Goal: Task Accomplishment & Management: Manage account settings

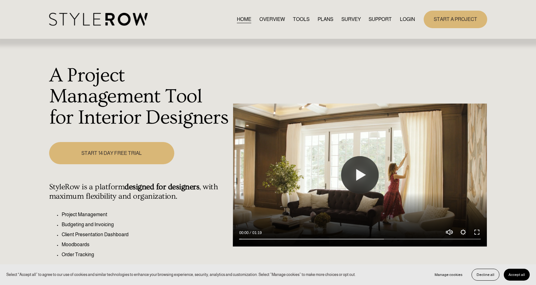
click at [404, 20] on link "LOGIN" at bounding box center [407, 19] width 15 height 8
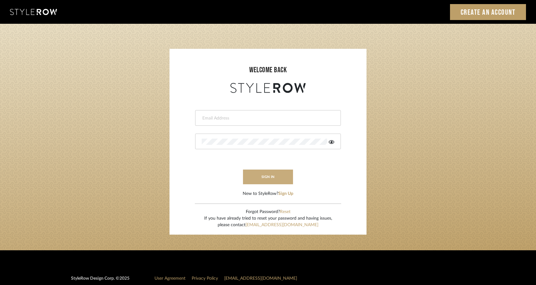
type input "jonna@jonnarobison.com"
click at [279, 176] on button "sign in" at bounding box center [268, 177] width 50 height 15
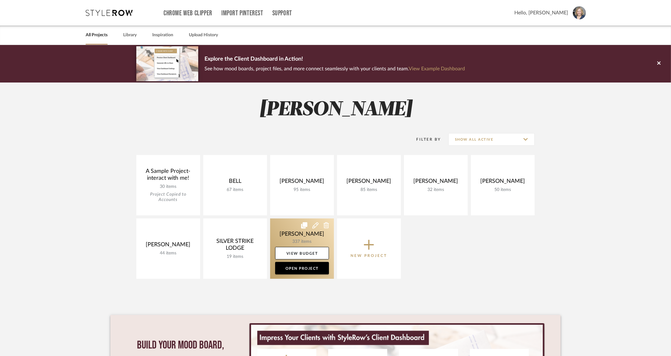
click at [284, 240] on link at bounding box center [302, 249] width 64 height 60
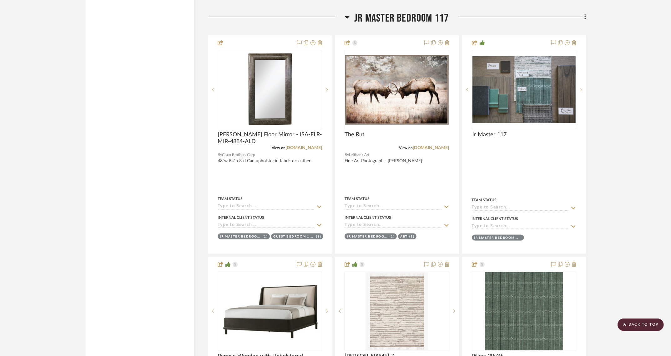
scroll to position [3481, 0]
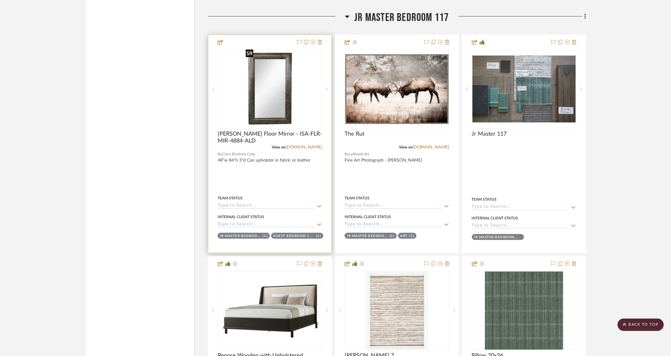
click at [0, 0] on img at bounding box center [0, 0] width 0 height 0
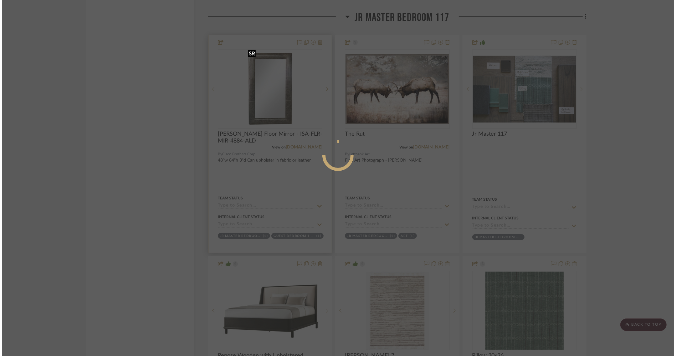
scroll to position [0, 0]
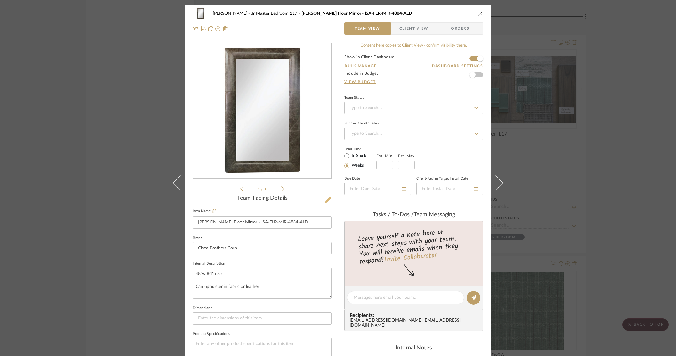
click at [326, 198] on icon at bounding box center [328, 200] width 6 height 6
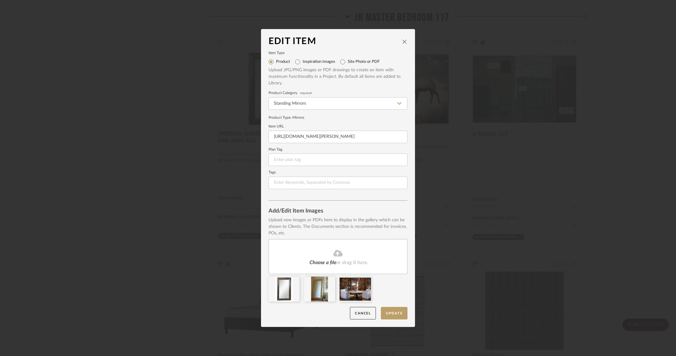
click at [402, 41] on icon "close" at bounding box center [404, 41] width 5 height 5
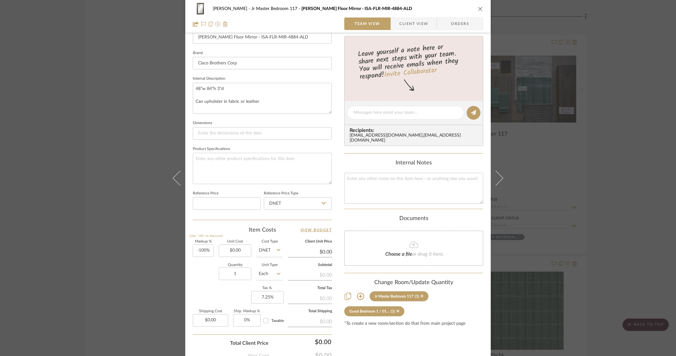
scroll to position [225, 0]
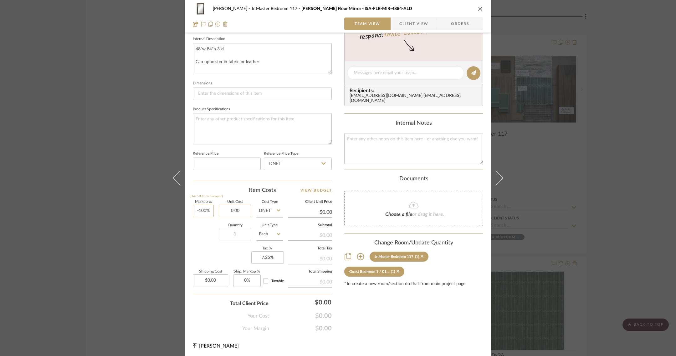
drag, startPoint x: 241, startPoint y: 209, endPoint x: 209, endPoint y: 207, distance: 31.7
click at [209, 207] on div "Markup % (Use "-X%" to discount) -100% Unit Cost 0.00 Cost Type DNET Client Uni…" at bounding box center [262, 246] width 139 height 91
type input "$0.00"
click at [142, 164] on div "[PERSON_NAME] Jr Master Bedroom 117 [PERSON_NAME] Floor Mirror - ISA-FLR-MIR-48…" at bounding box center [338, 178] width 676 height 356
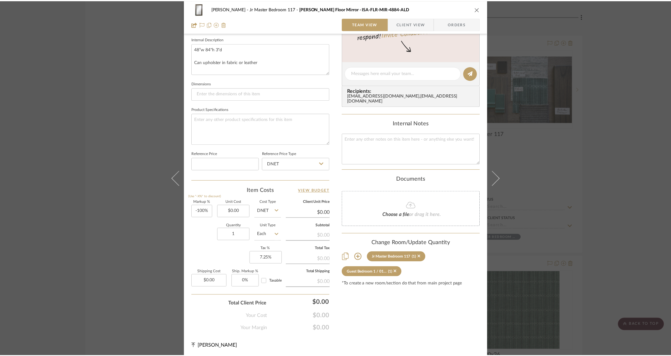
scroll to position [3481, 0]
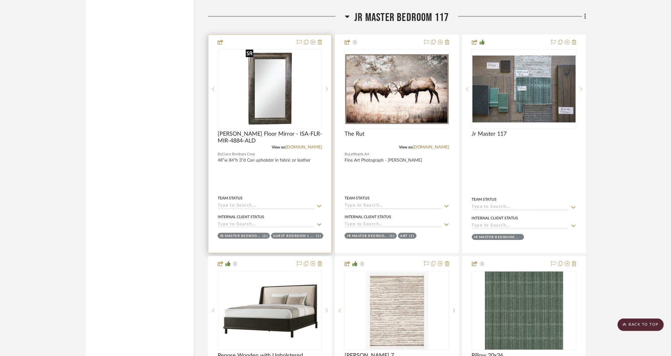
click at [266, 100] on img "0" at bounding box center [269, 89] width 53 height 78
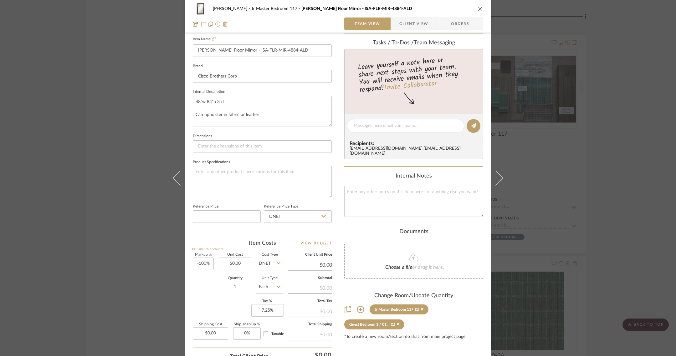
scroll to position [183, 0]
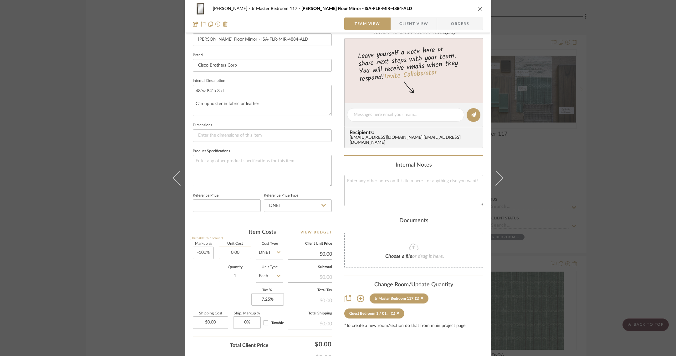
click at [241, 250] on input "0.00" at bounding box center [235, 253] width 33 height 13
paste input "2190.25"
type input "2190.25"
type input "-100"
type input "$2,190.25"
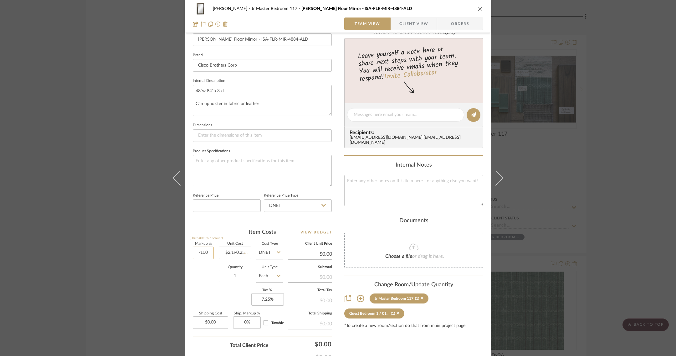
click at [203, 249] on input "-100" at bounding box center [203, 253] width 21 height 13
type input "40%"
click at [588, 115] on div "[PERSON_NAME] Jr Master Bedroom 117 [PERSON_NAME] Floor Mirror - ISA-FLR-MIR-48…" at bounding box center [338, 178] width 676 height 356
type input "$3,066.35"
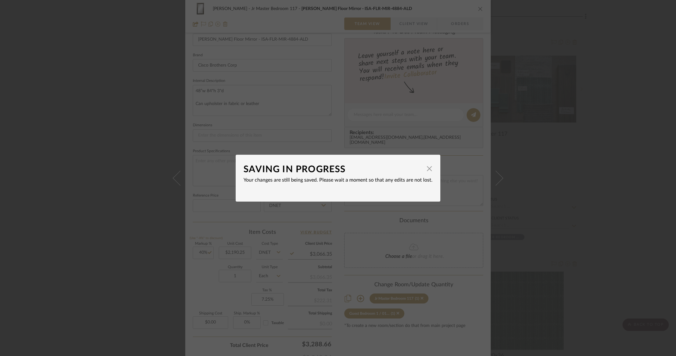
click at [588, 116] on div "SAVING IN PROGRESS × Your changes are still being saved. Please wait a moment s…" at bounding box center [338, 178] width 676 height 356
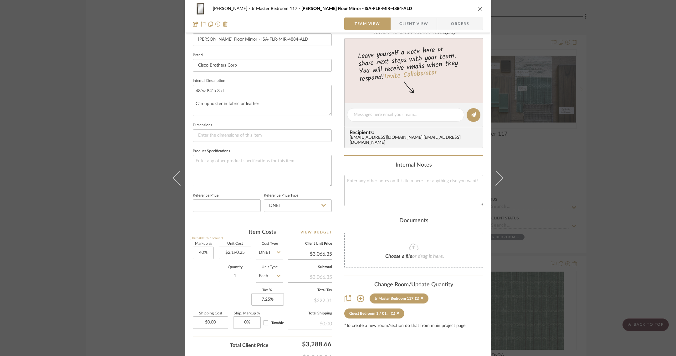
click at [588, 116] on div "[PERSON_NAME] Jr Master Bedroom 117 [PERSON_NAME] Floor Mirror - ISA-FLR-MIR-48…" at bounding box center [338, 178] width 676 height 356
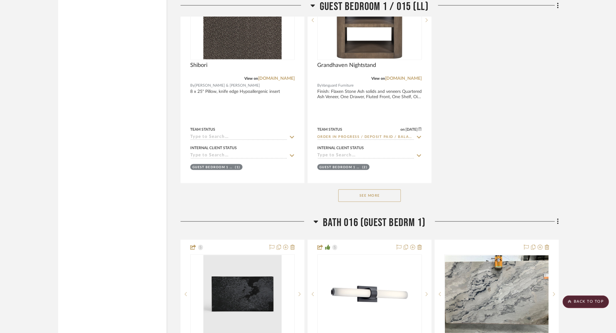
scroll to position [8644, 0]
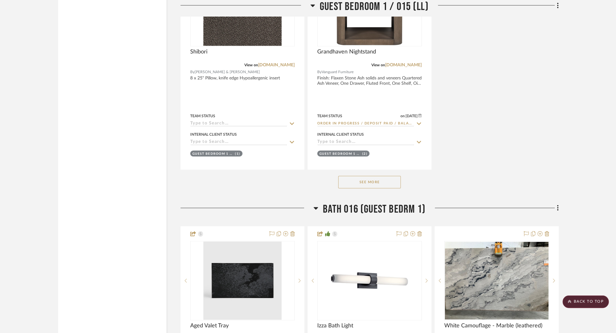
click at [379, 176] on button "See More" at bounding box center [369, 182] width 63 height 13
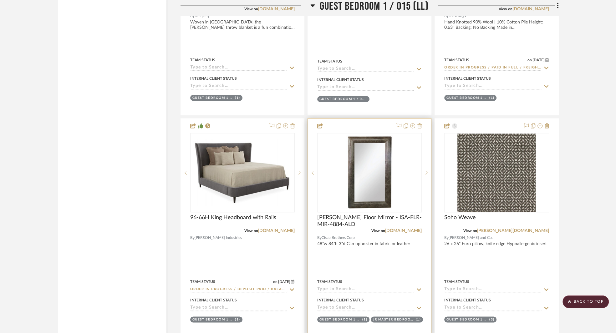
scroll to position [8233, 0]
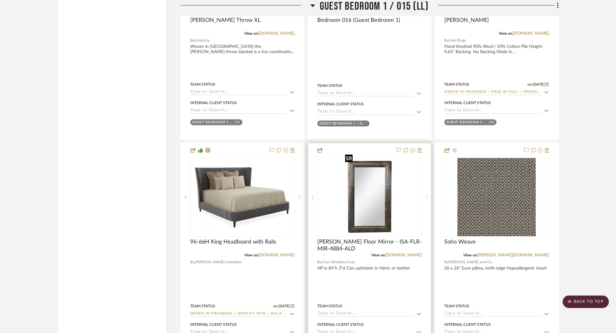
drag, startPoint x: 380, startPoint y: 188, endPoint x: 379, endPoint y: 37, distance: 151.4
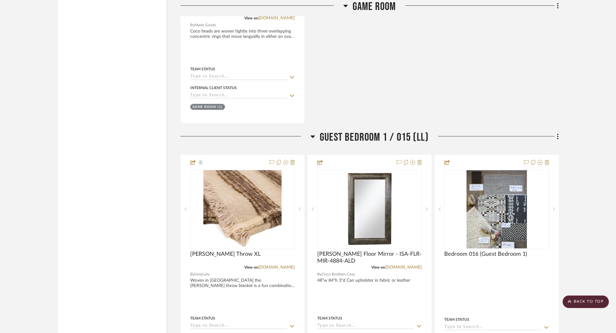
scroll to position [7982, 0]
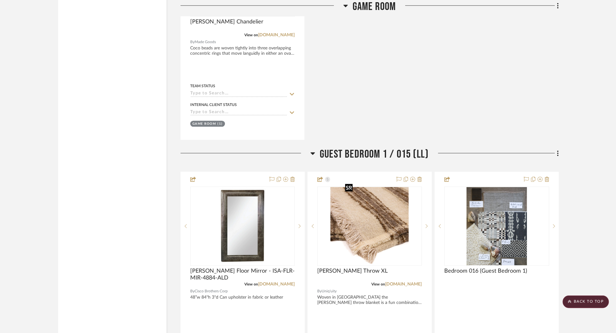
drag, startPoint x: 360, startPoint y: 208, endPoint x: 247, endPoint y: 208, distance: 112.6
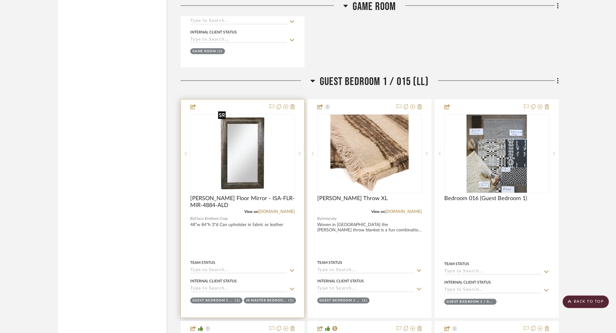
scroll to position [8142, 0]
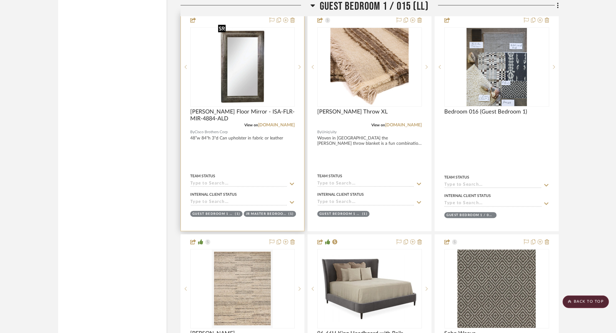
click at [246, 88] on img "0" at bounding box center [242, 67] width 53 height 78
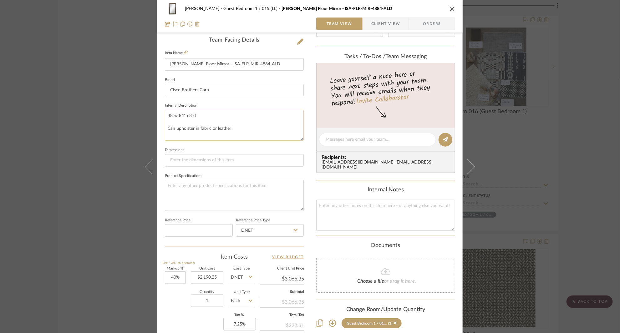
scroll to position [194, 0]
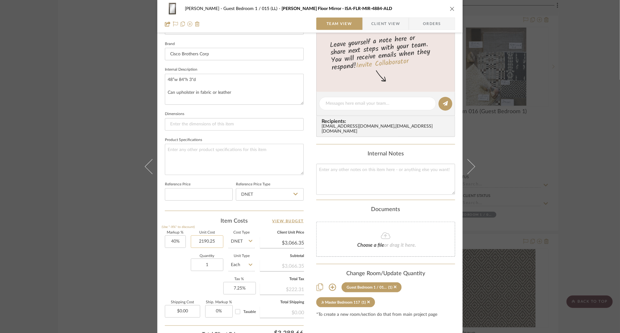
click at [210, 239] on input "2190.25" at bounding box center [207, 242] width 33 height 13
type input "$2,255.50"
type input "$3,157.70"
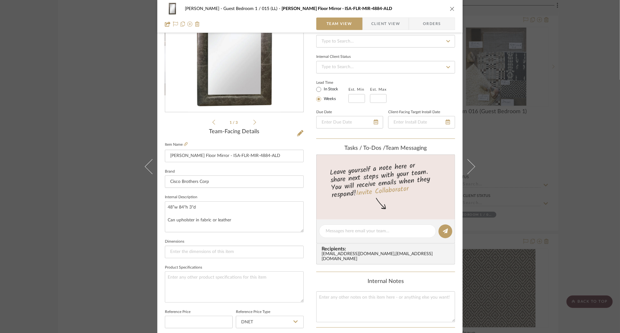
scroll to position [0, 0]
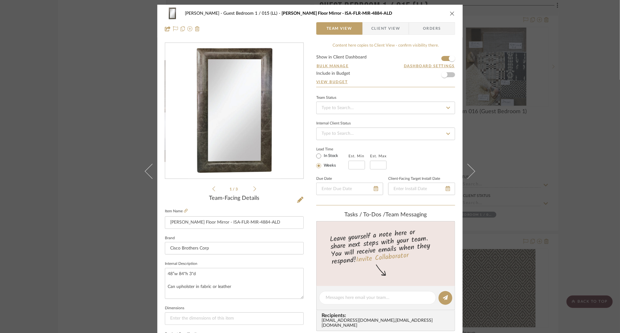
type input "$2,255.50"
click at [530, 117] on div "[PERSON_NAME] Guest Bedroom 1 / 015 (LL) [PERSON_NAME] Floor Mirror - ISA-FLR-M…" at bounding box center [310, 166] width 620 height 333
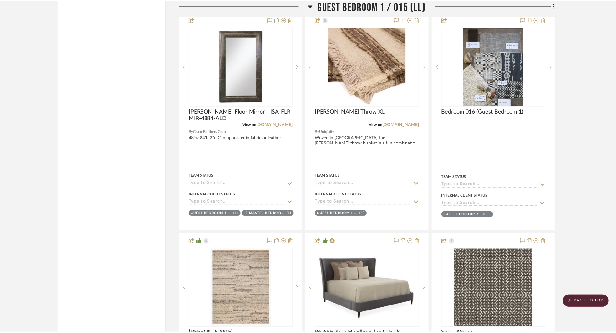
scroll to position [8142, 0]
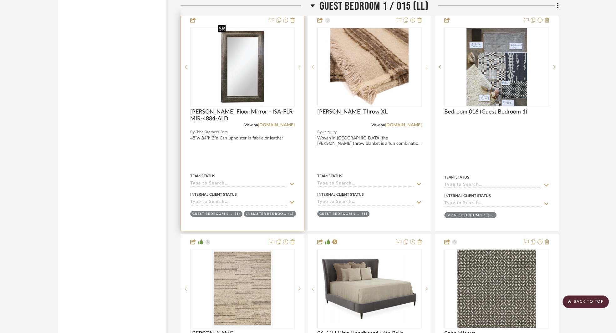
click at [261, 83] on img "0" at bounding box center [242, 67] width 53 height 78
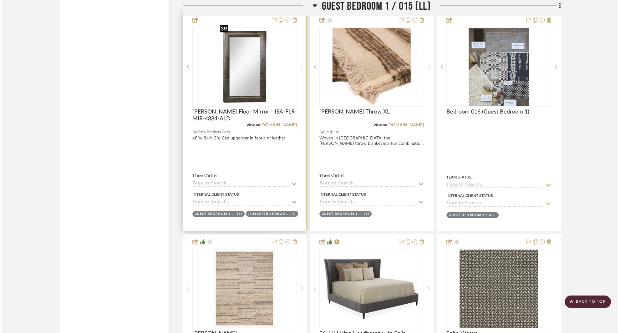
scroll to position [0, 0]
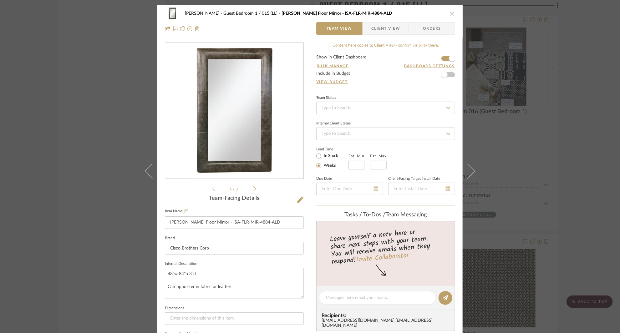
click at [400, 31] on span "Client View" at bounding box center [386, 28] width 46 height 13
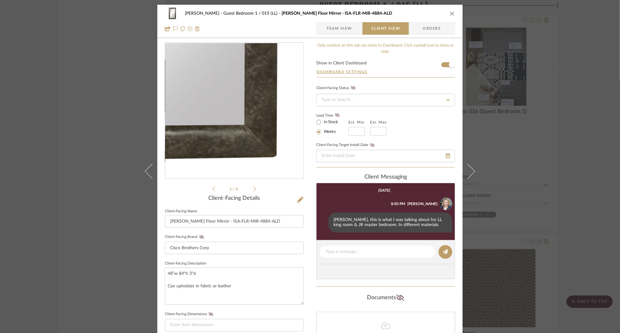
scroll to position [191, 0]
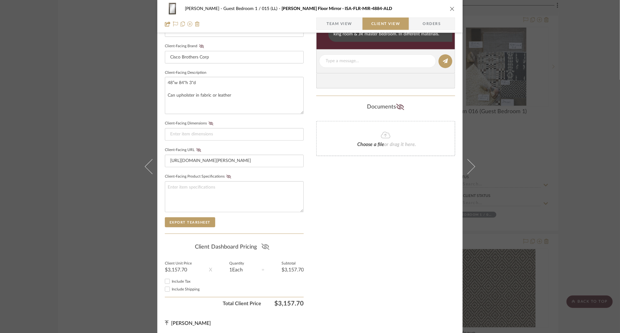
click at [263, 245] on icon at bounding box center [265, 247] width 8 height 6
click at [119, 100] on div "[PERSON_NAME] Guest Bedroom 1 / 015 (LL) [PERSON_NAME] Floor Mirror - ISA-FLR-M…" at bounding box center [310, 166] width 620 height 333
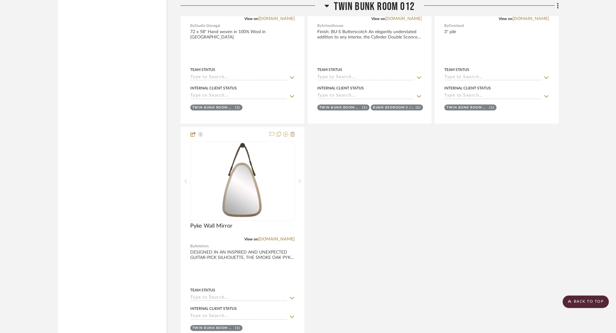
scroll to position [10563, 0]
